Goal: Find specific page/section: Find specific page/section

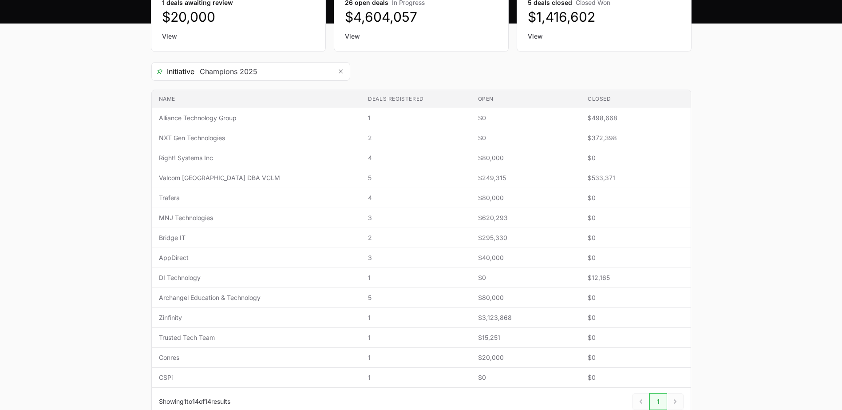
scroll to position [123, 0]
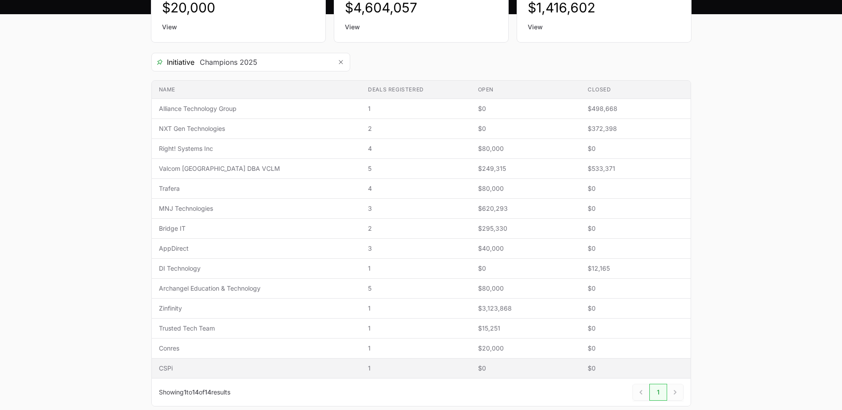
click at [170, 372] on span "CSPi" at bounding box center [256, 368] width 195 height 9
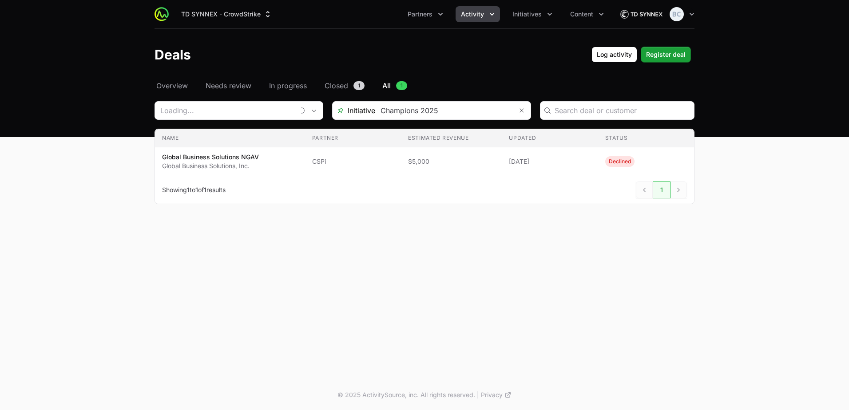
type input "CSPi"
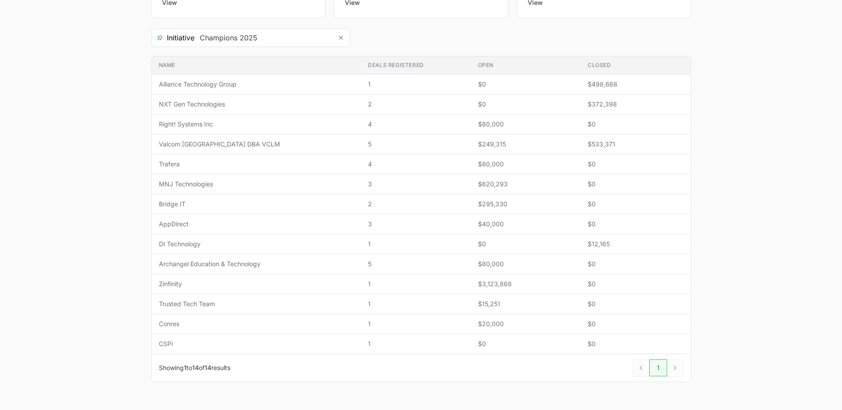
scroll to position [171, 0]
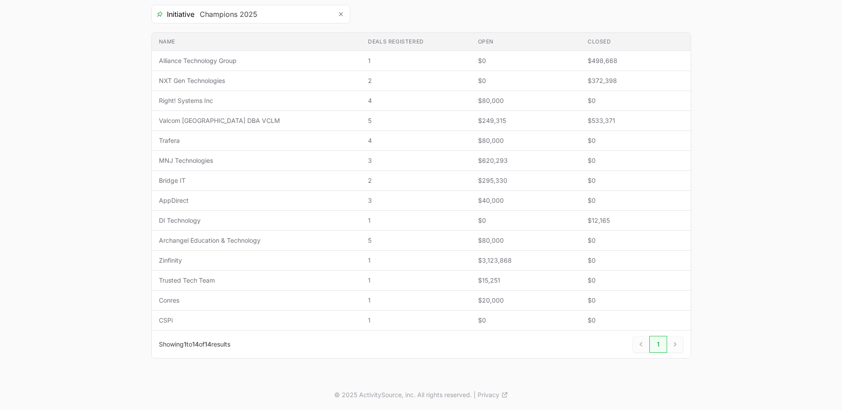
click at [149, 191] on div "Select a tab Overview Needs review In progress Closed All Overview Needs review…" at bounding box center [421, 144] width 568 height 470
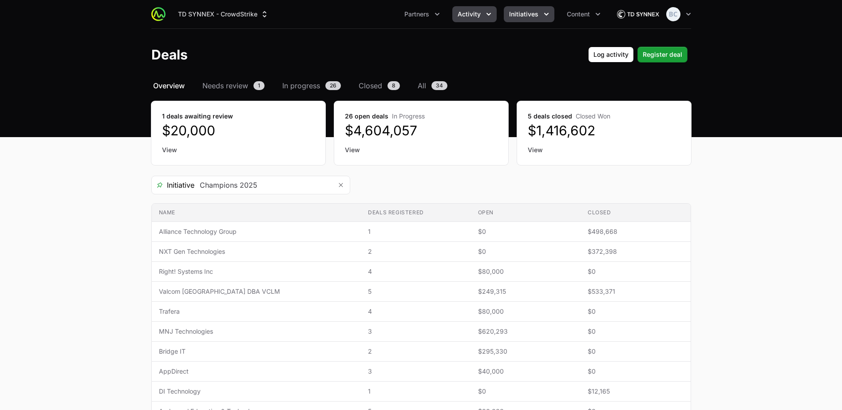
click at [537, 20] on button "Initiatives" at bounding box center [529, 14] width 51 height 16
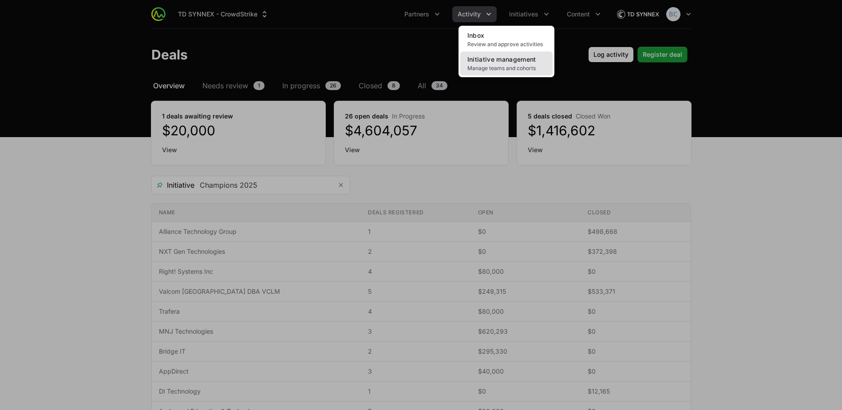
click at [497, 67] on span "Manage teams and cohorts" at bounding box center [506, 68] width 78 height 7
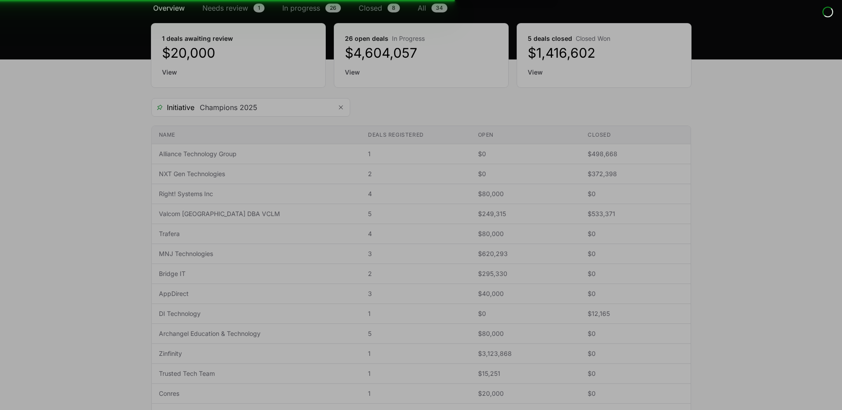
scroll to position [89, 0]
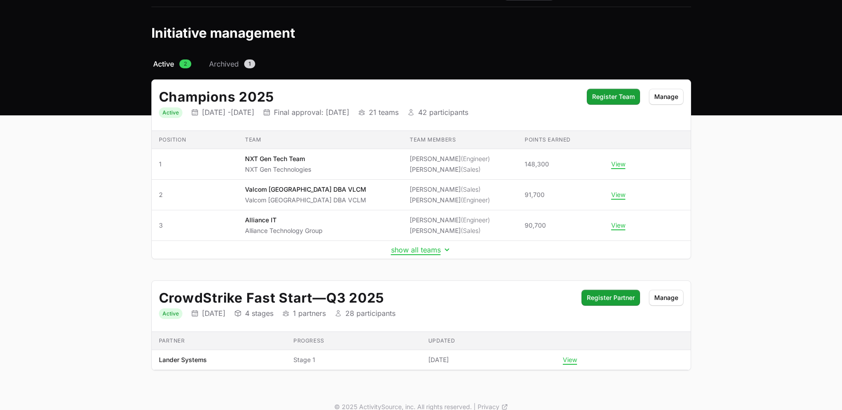
scroll to position [34, 0]
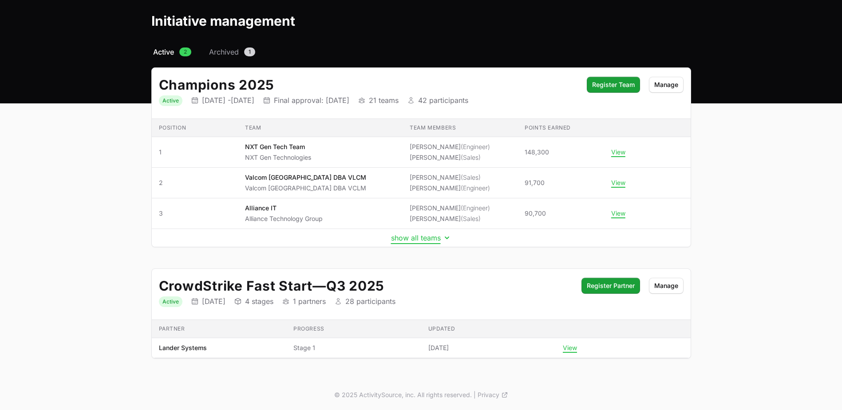
click at [403, 240] on button "show all teams" at bounding box center [421, 237] width 60 height 9
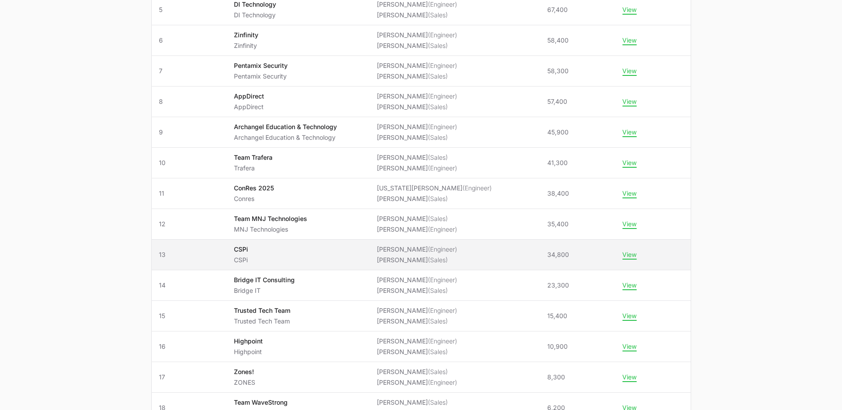
scroll to position [389, 0]
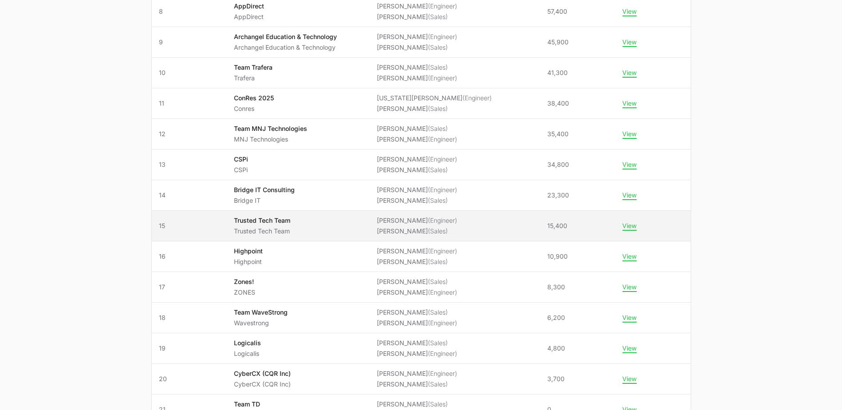
click at [341, 221] on span "Trusted Tech Team Trusted Tech Team" at bounding box center [298, 226] width 129 height 20
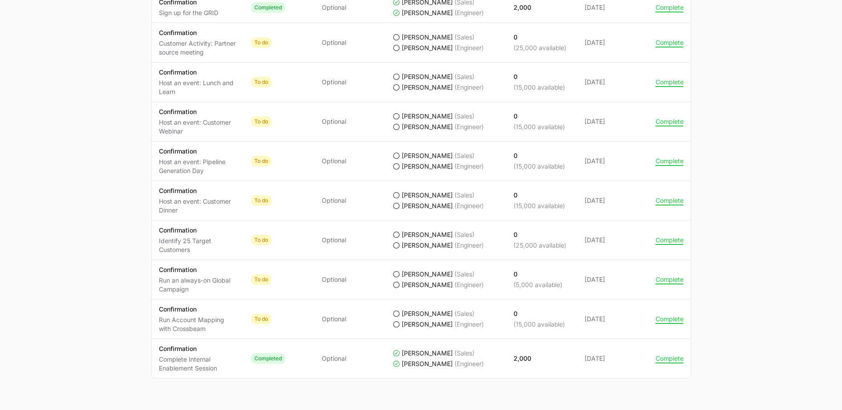
scroll to position [913, 0]
